Goal: Transaction & Acquisition: Purchase product/service

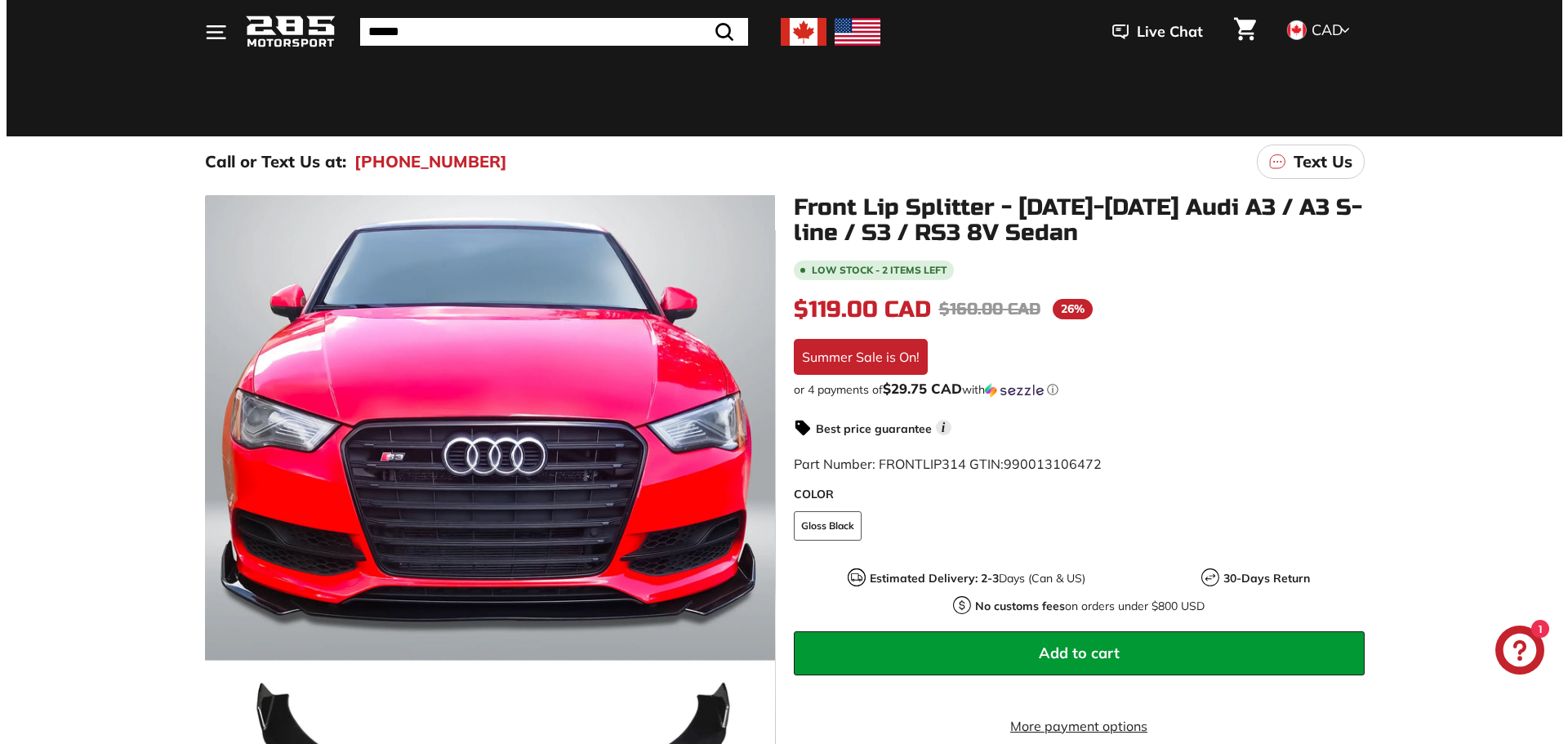
scroll to position [82, 0]
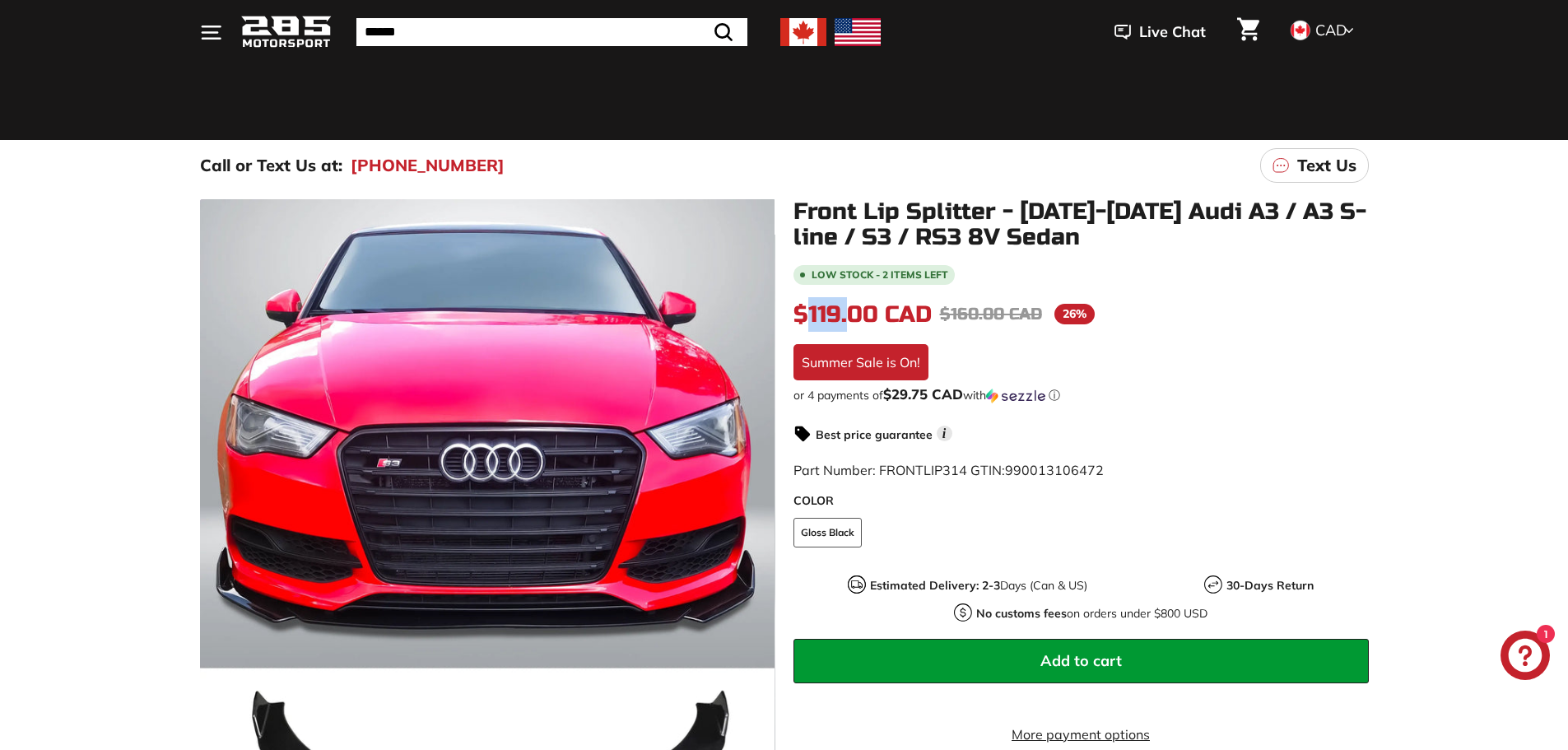
drag, startPoint x: 812, startPoint y: 322, endPoint x: 855, endPoint y: 316, distance: 43.4
click at [855, 316] on span "$119.00 CAD" at bounding box center [862, 314] width 138 height 28
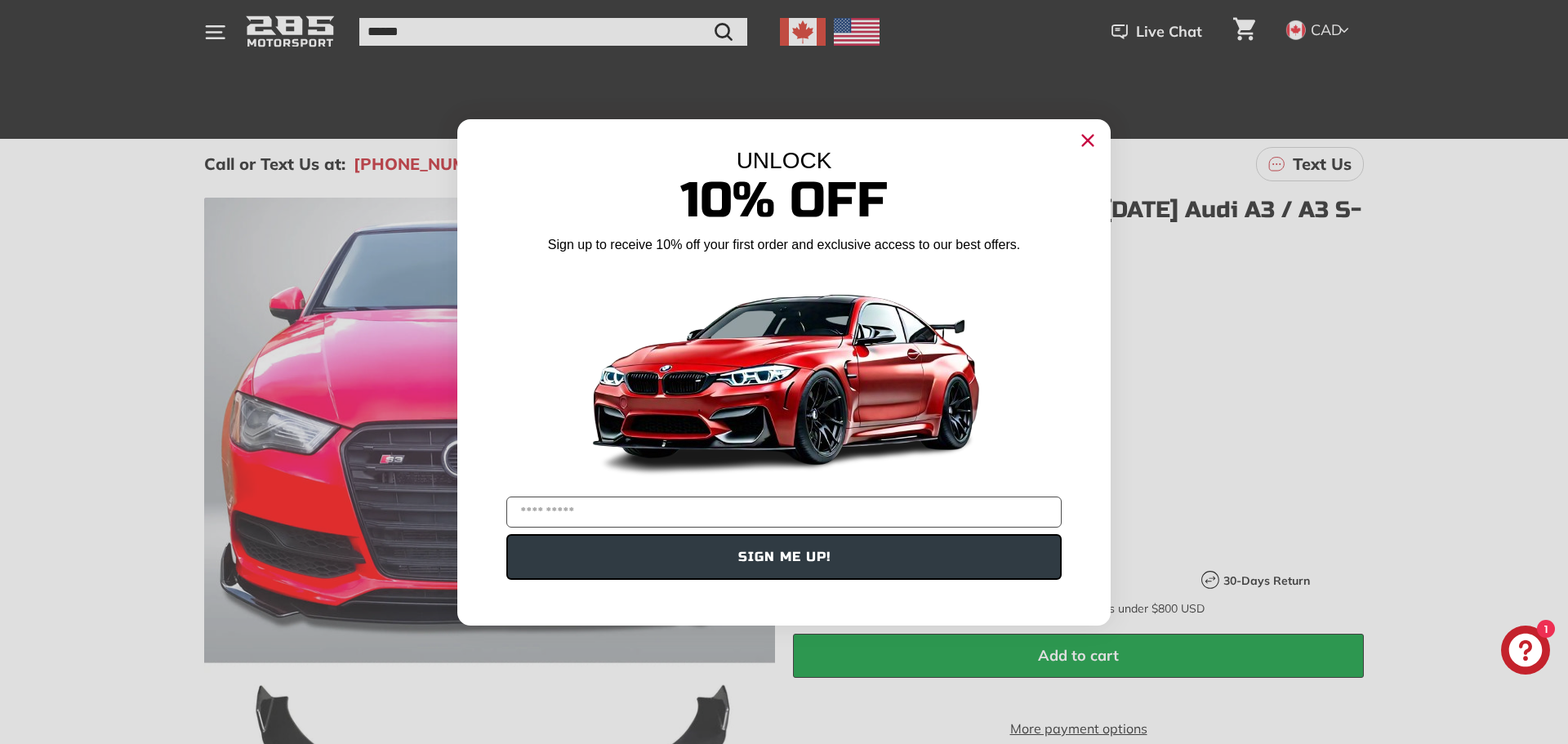
click at [1086, 151] on circle "Close dialog" at bounding box center [1088, 139] width 24 height 24
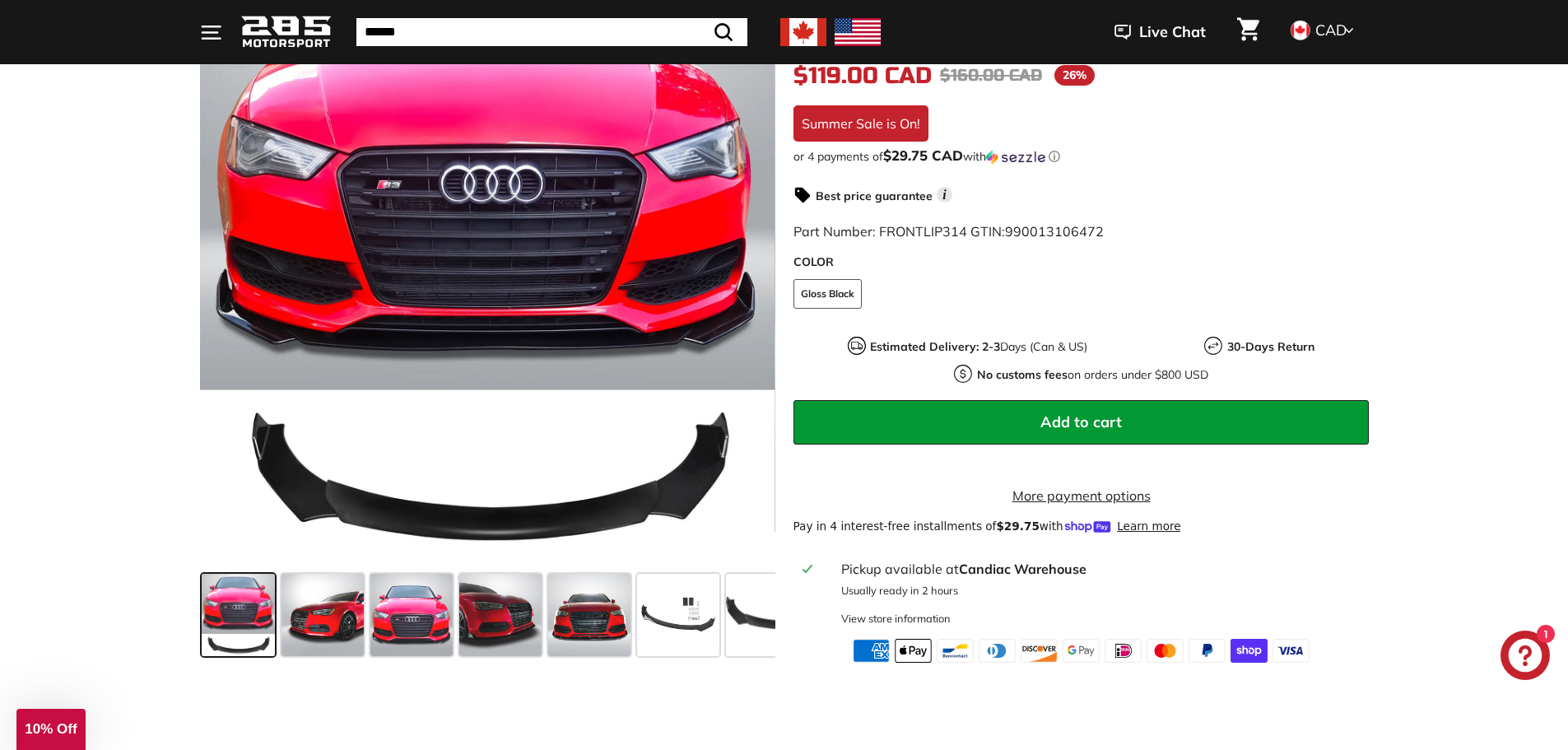
scroll to position [494, 0]
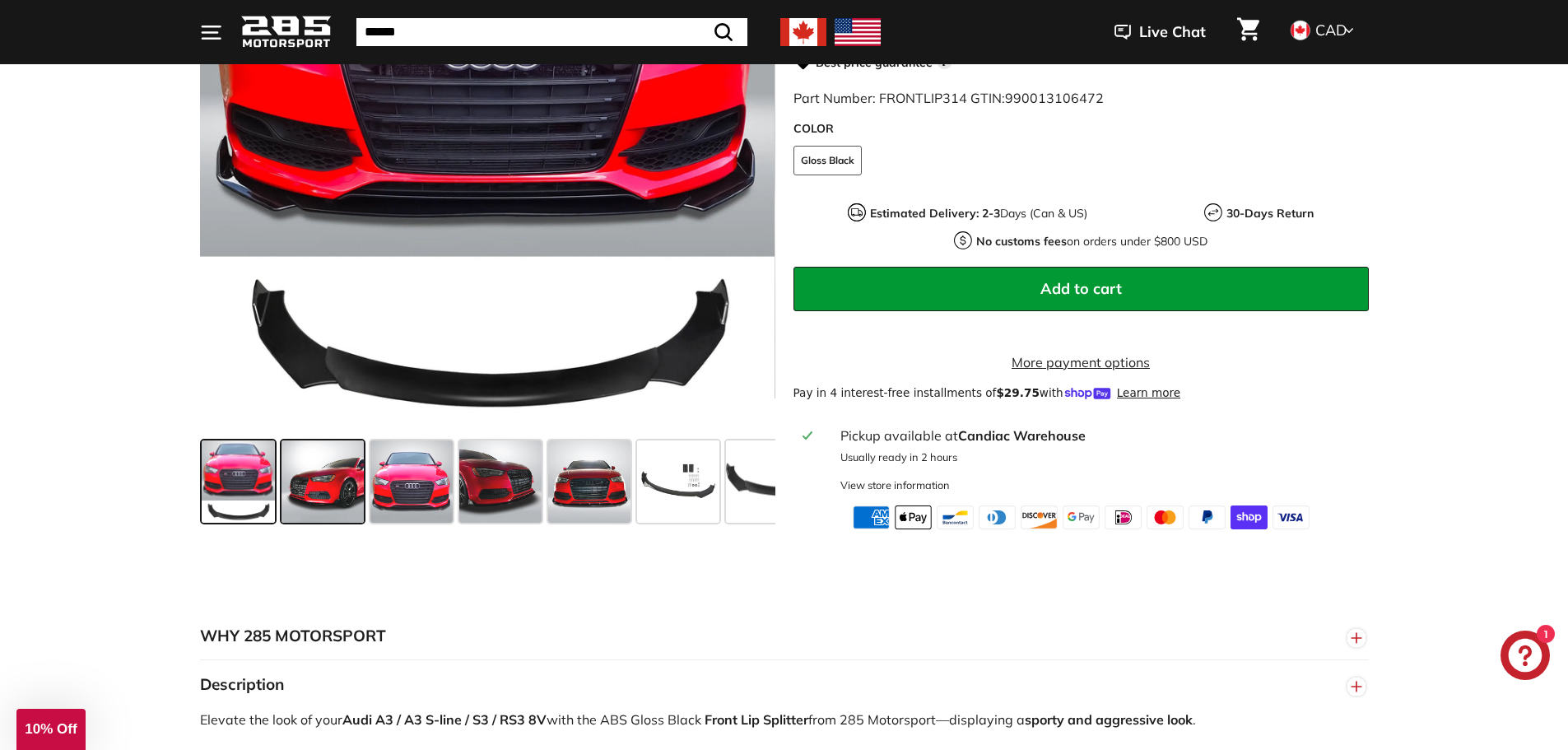
click at [350, 498] on span at bounding box center [323, 482] width 82 height 82
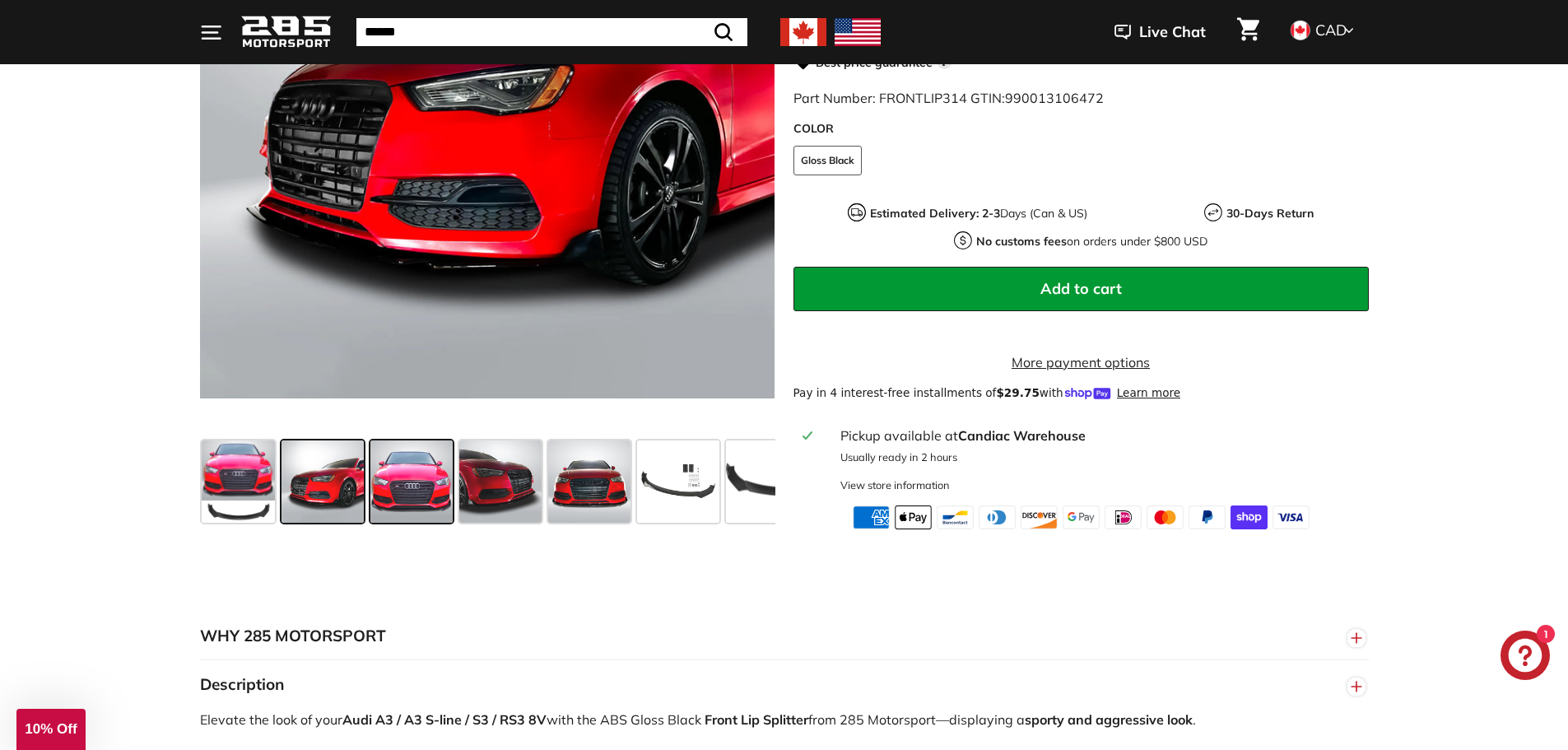
click at [402, 493] on span at bounding box center [411, 482] width 82 height 82
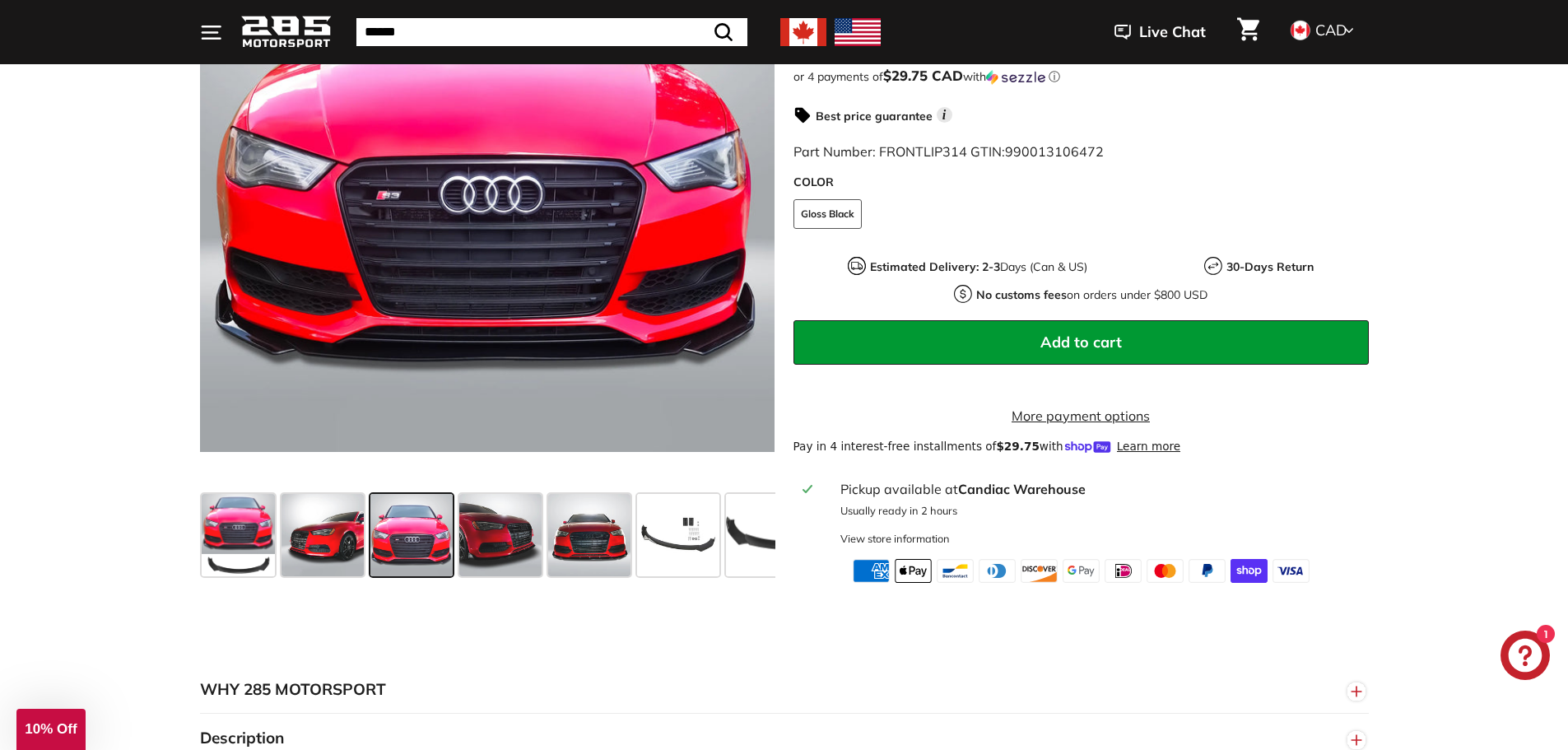
scroll to position [412, 0]
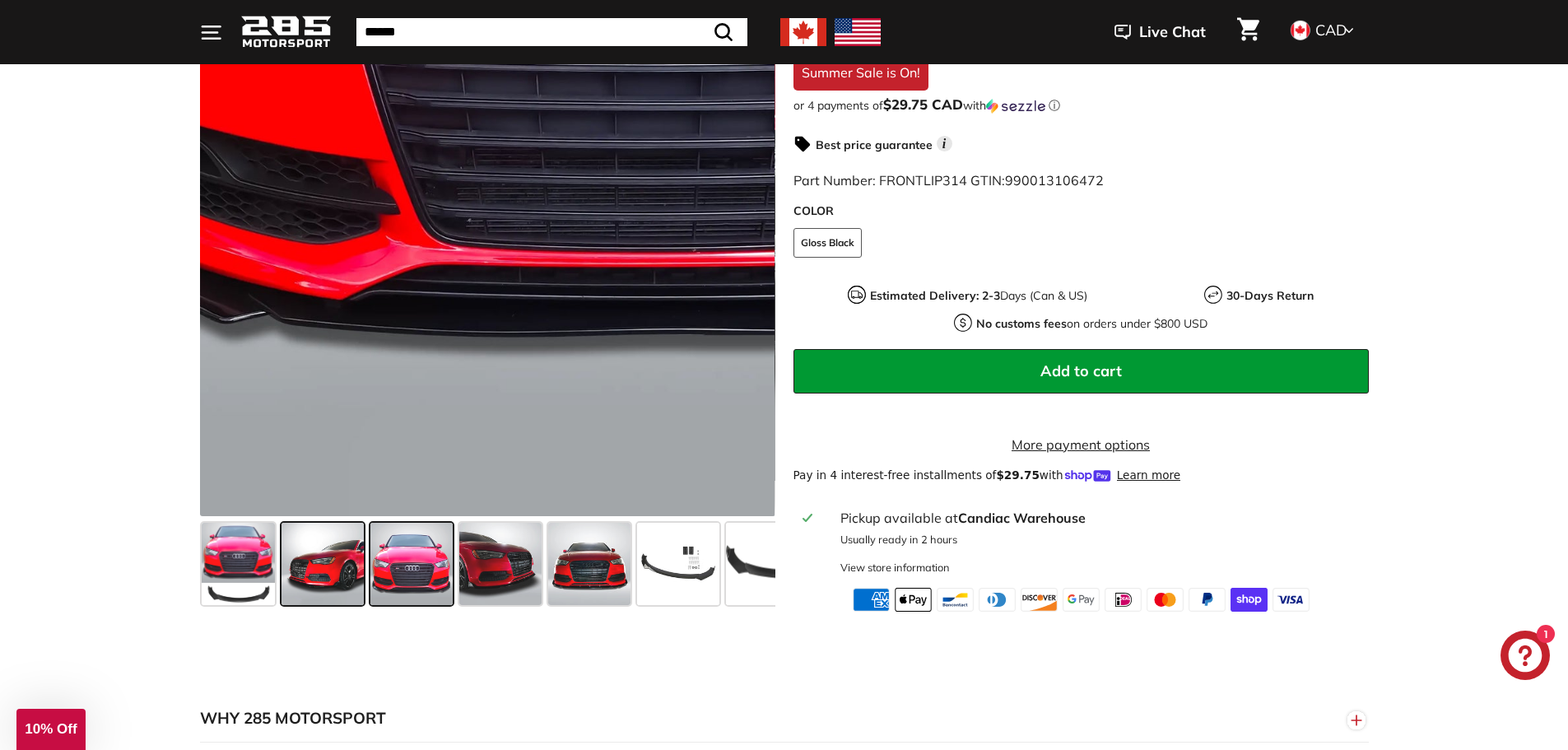
click at [315, 544] on span at bounding box center [323, 564] width 82 height 82
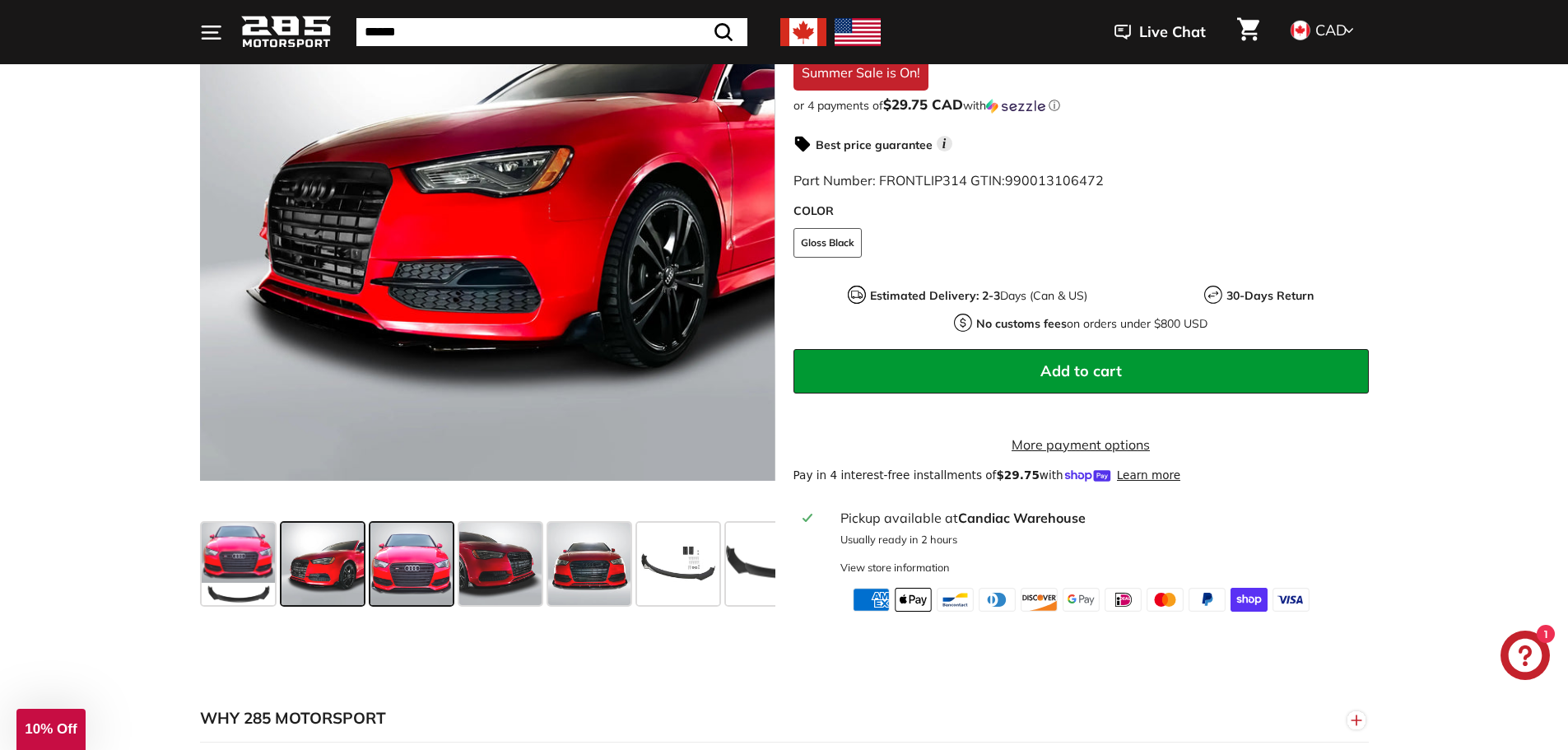
click at [426, 551] on span at bounding box center [411, 564] width 82 height 82
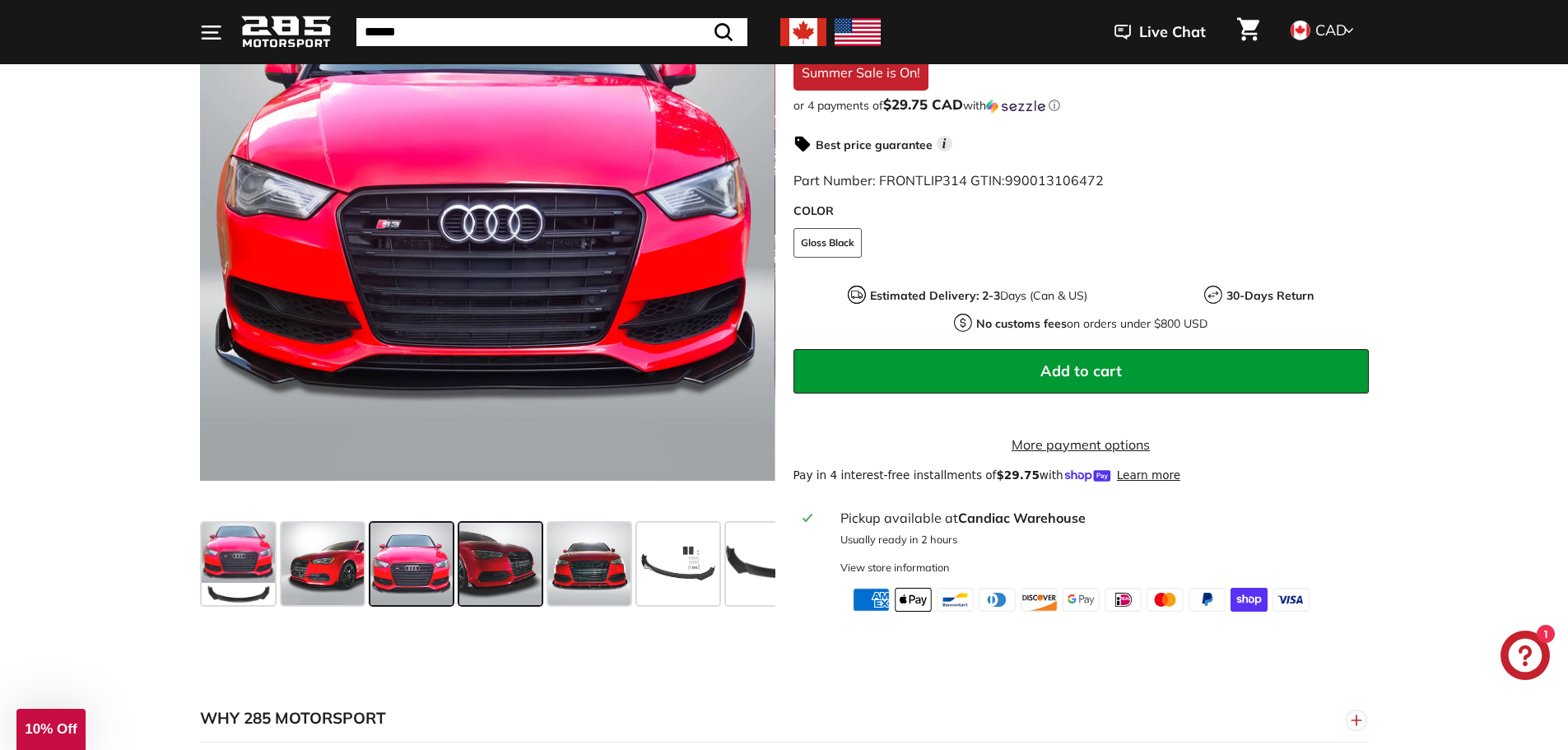
click at [537, 565] on span at bounding box center [500, 564] width 82 height 82
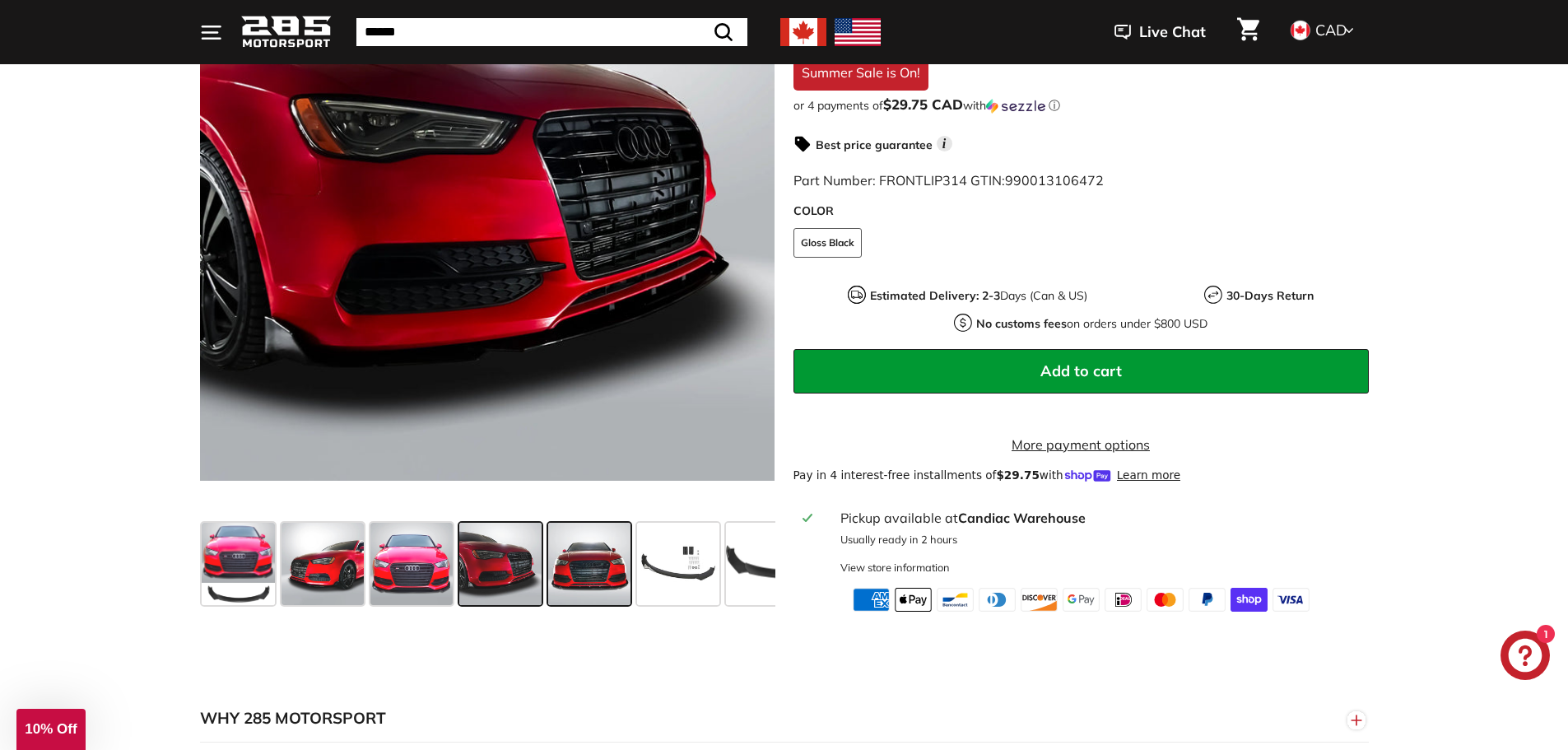
click at [617, 568] on span at bounding box center [589, 564] width 82 height 82
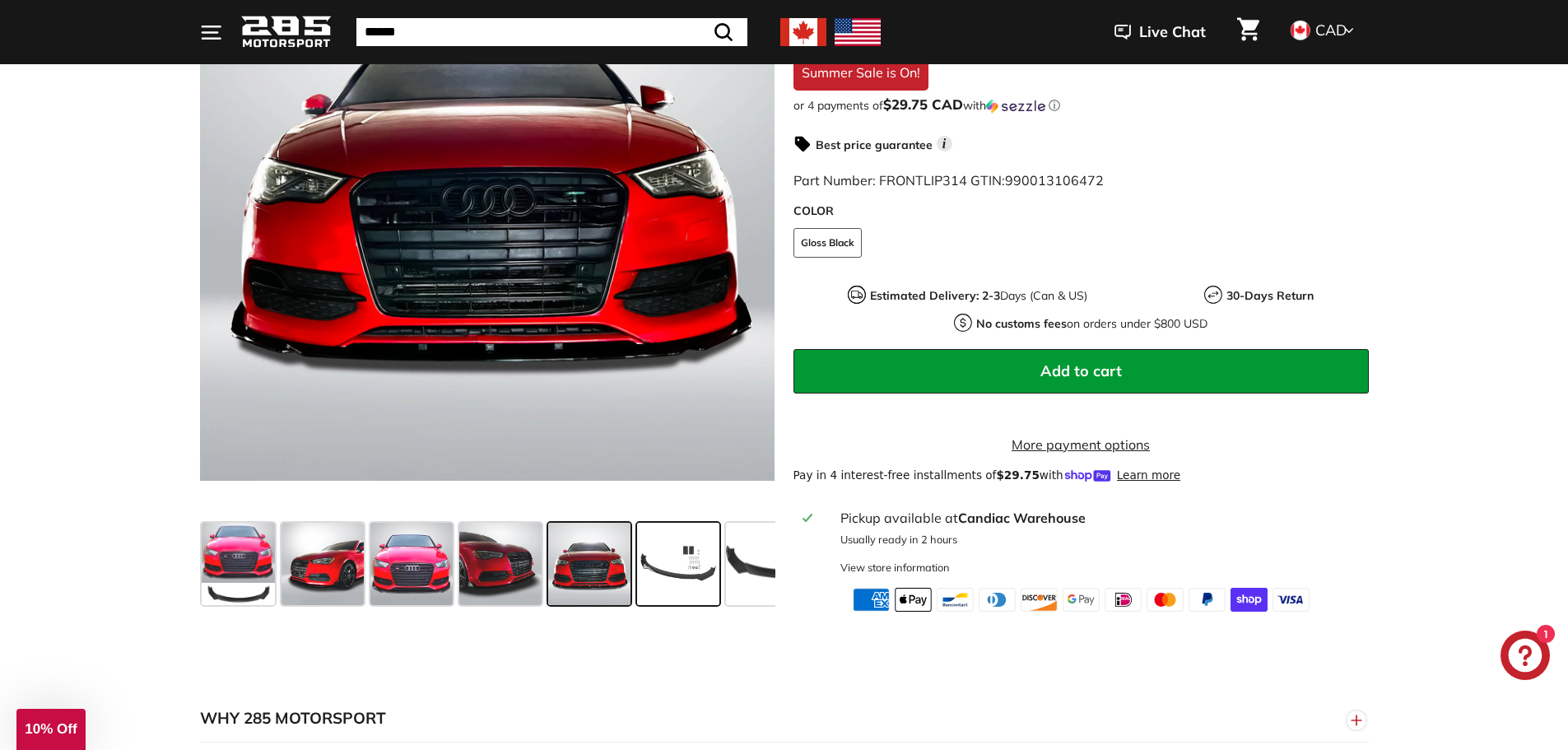
click at [666, 571] on span at bounding box center [677, 564] width 82 height 82
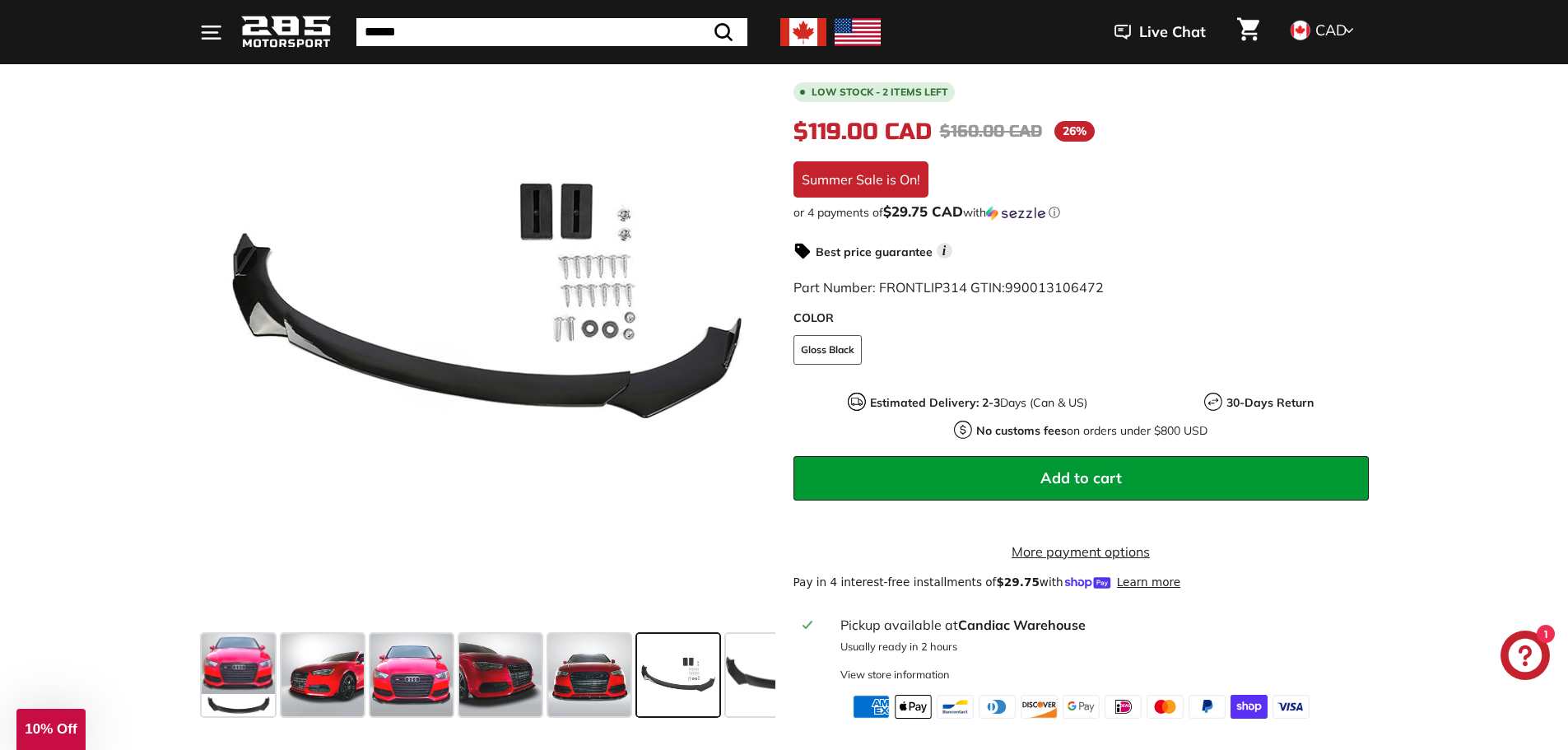
scroll to position [330, 0]
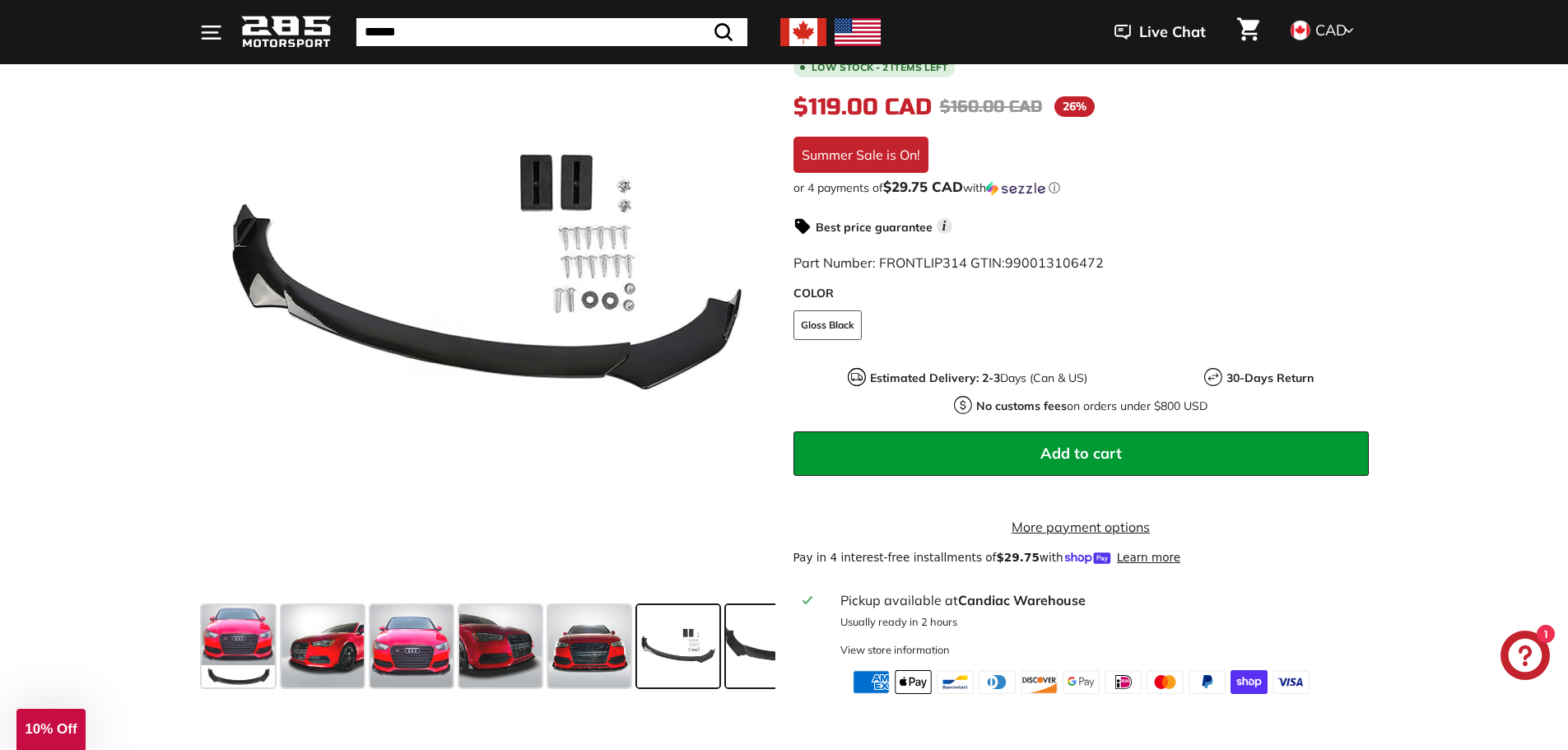
click at [739, 675] on span at bounding box center [787, 646] width 123 height 82
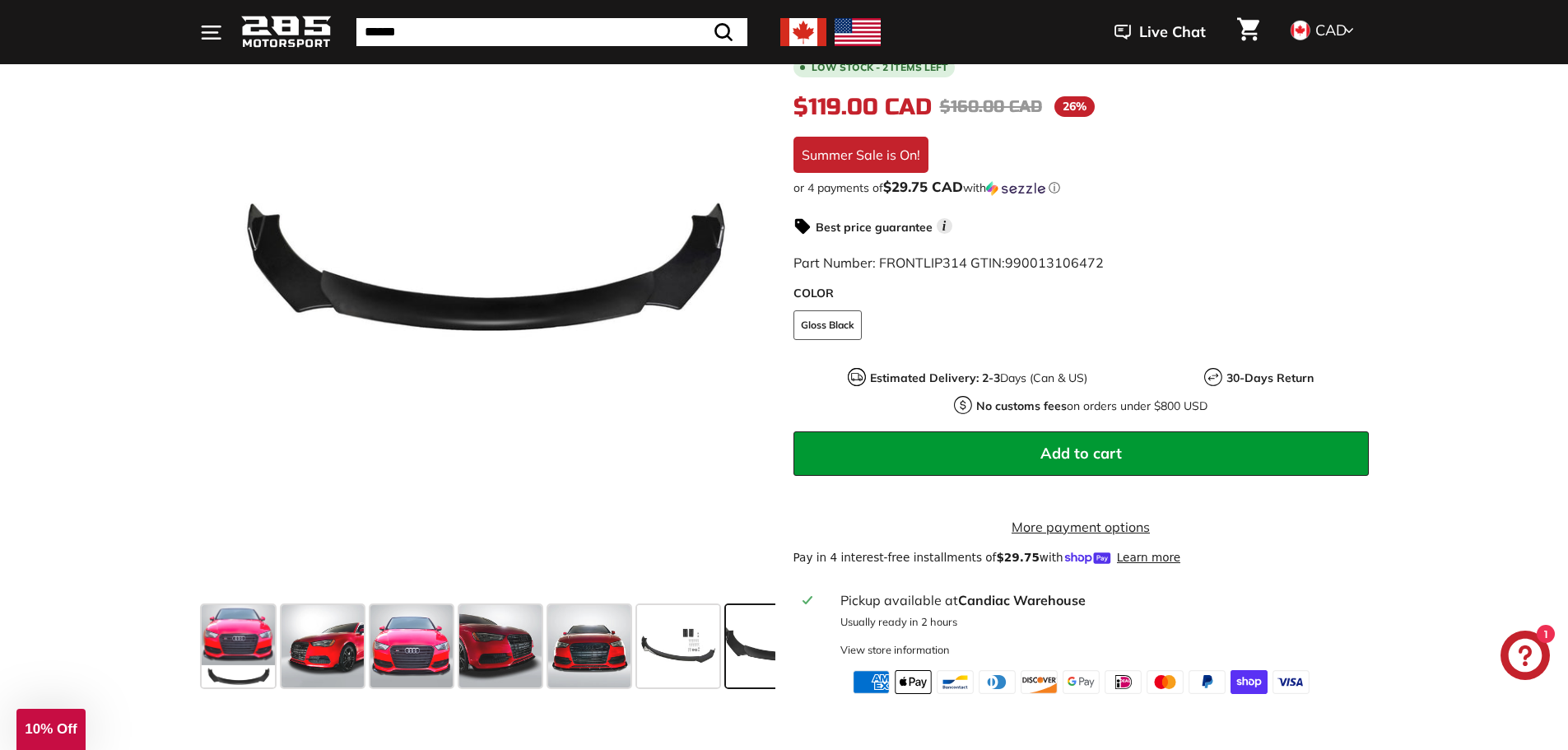
scroll to position [0, 166]
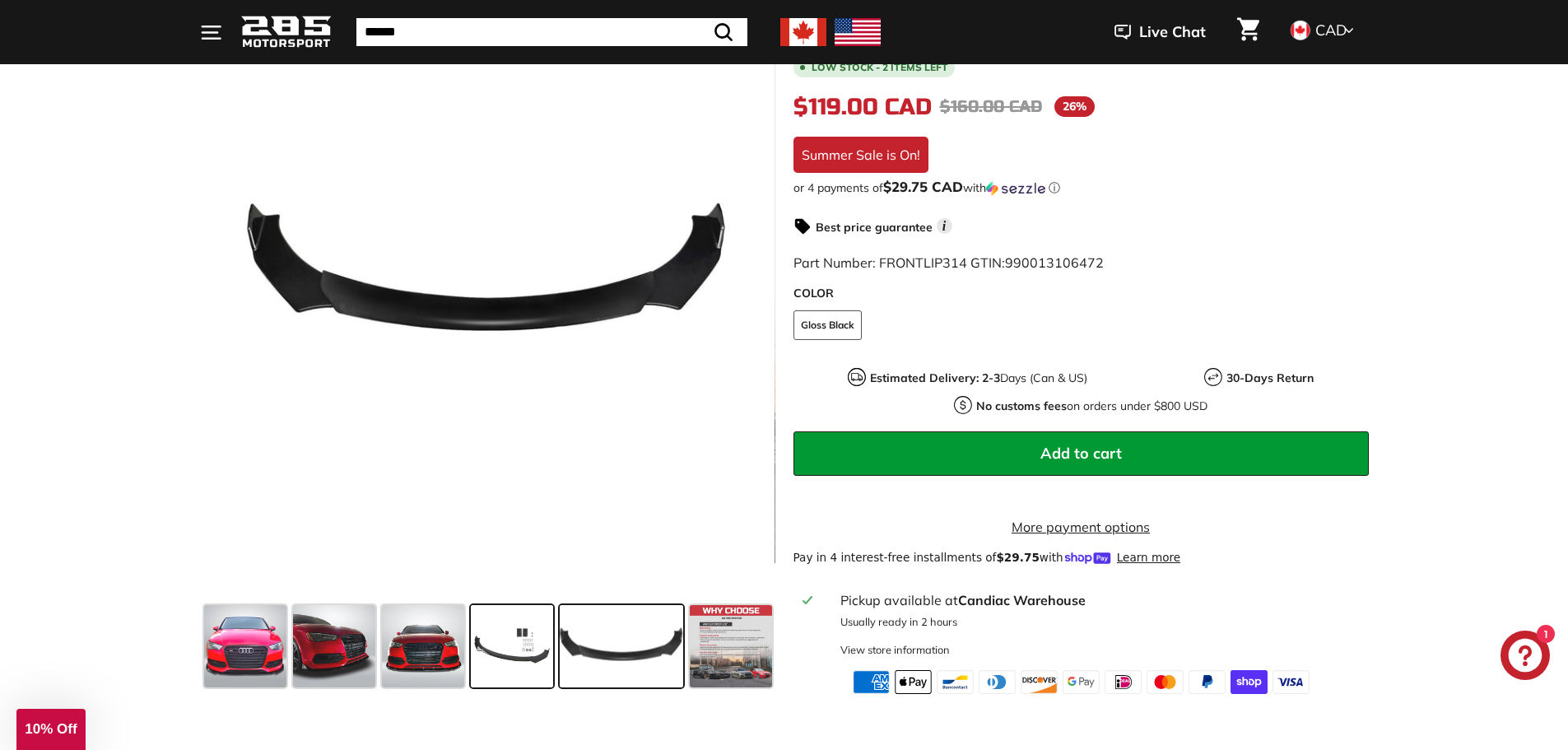
click at [531, 650] on span at bounding box center [511, 646] width 82 height 82
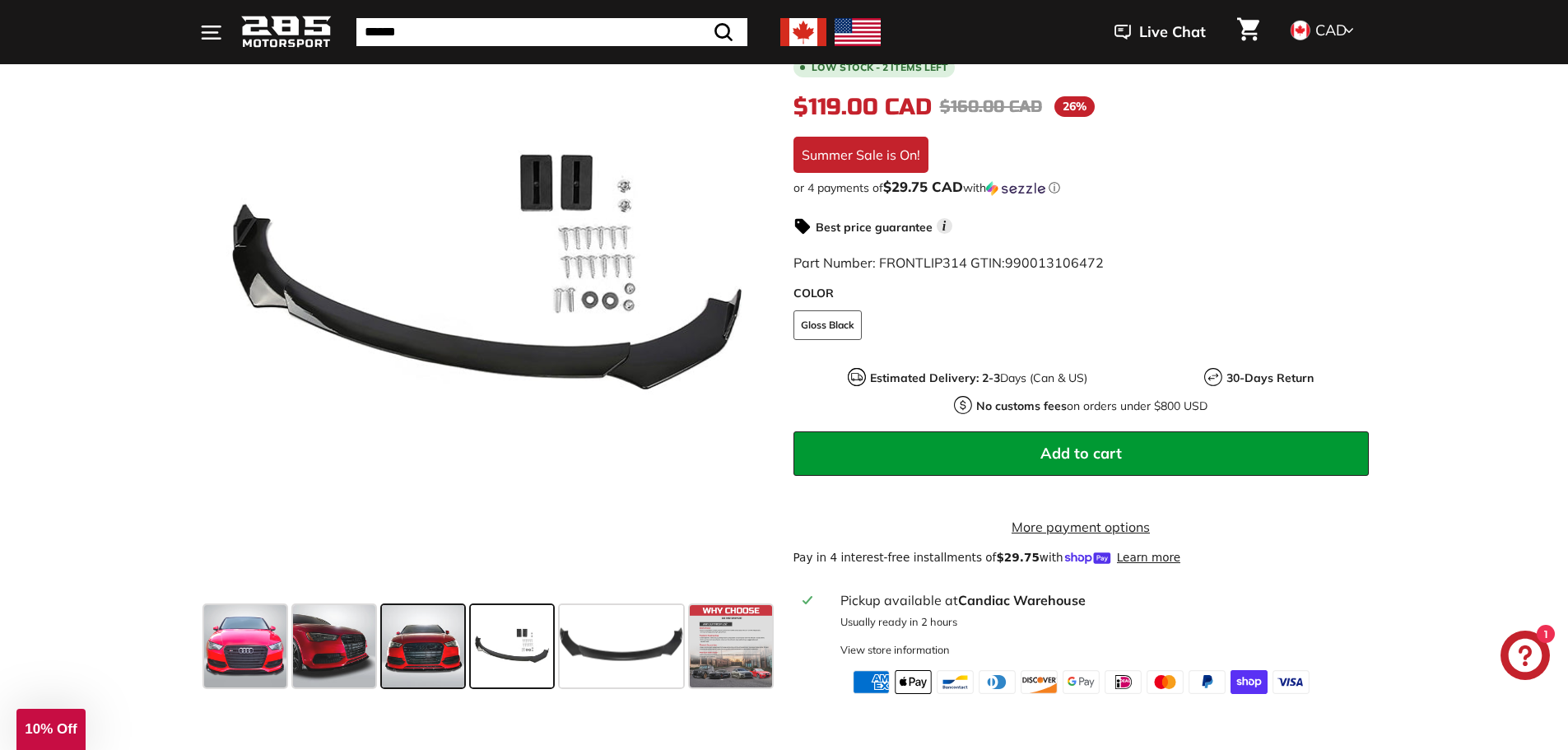
click at [417, 647] on span at bounding box center [423, 646] width 82 height 82
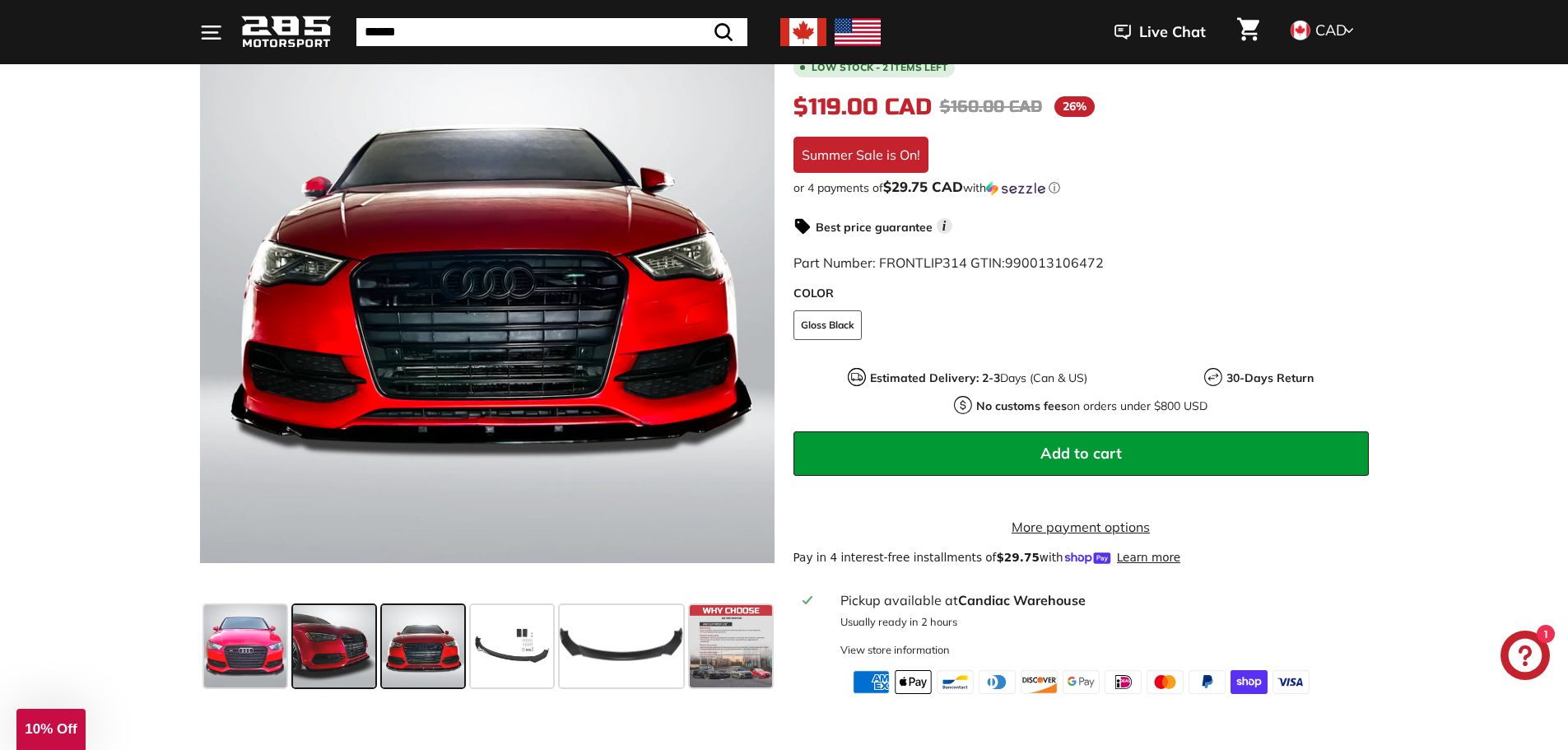
click at [328, 622] on span at bounding box center [334, 646] width 82 height 82
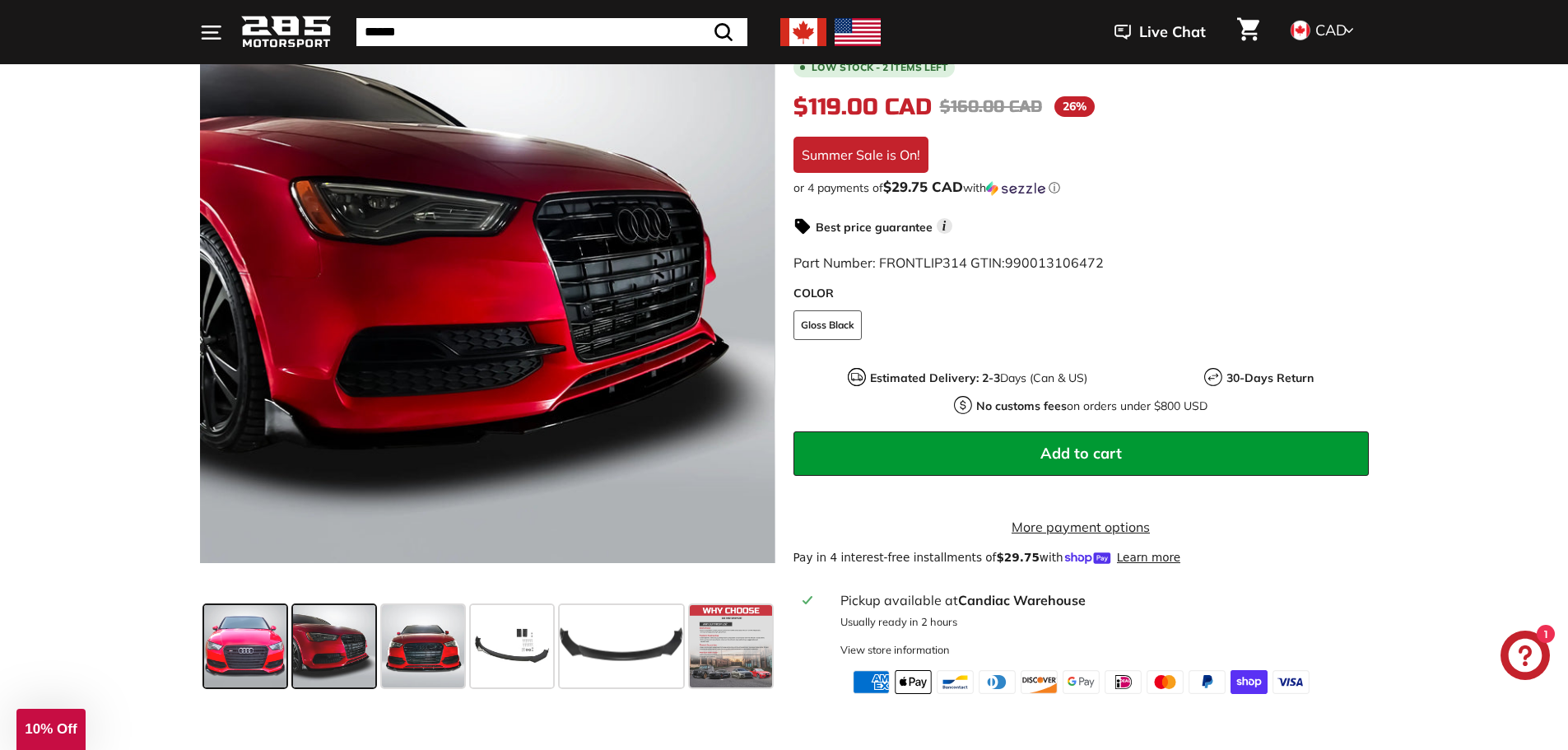
click at [264, 626] on span at bounding box center [244, 646] width 82 height 82
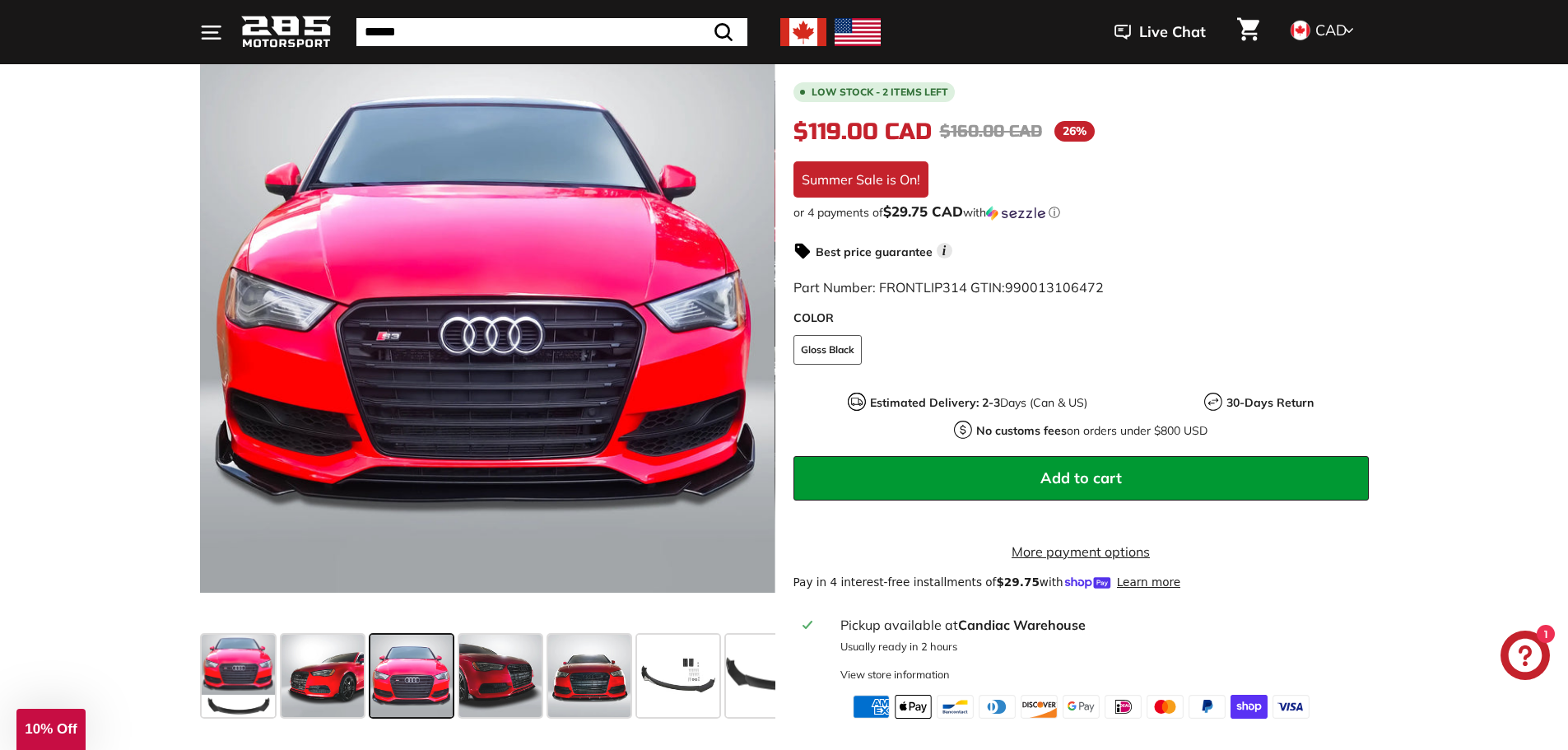
scroll to position [247, 0]
